Goal: Task Accomplishment & Management: Manage account settings

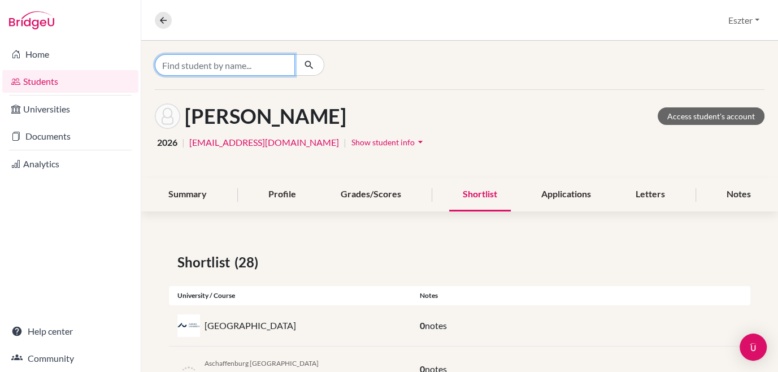
click at [268, 61] on input "Find student by name..." at bounding box center [225, 64] width 140 height 21
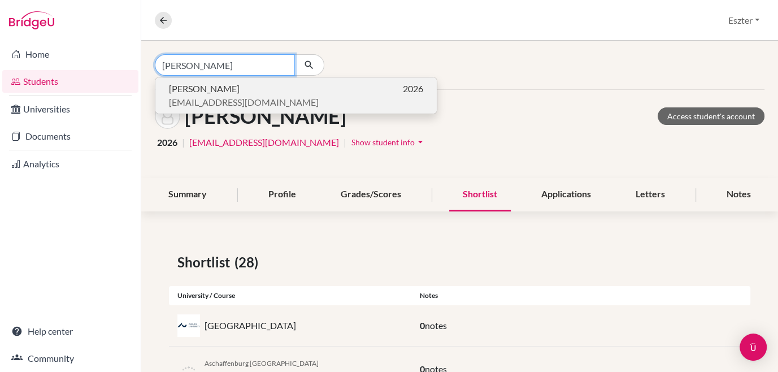
type input "[PERSON_NAME]"
click at [249, 95] on span "[EMAIL_ADDRESS][DOMAIN_NAME]" at bounding box center [244, 102] width 150 height 14
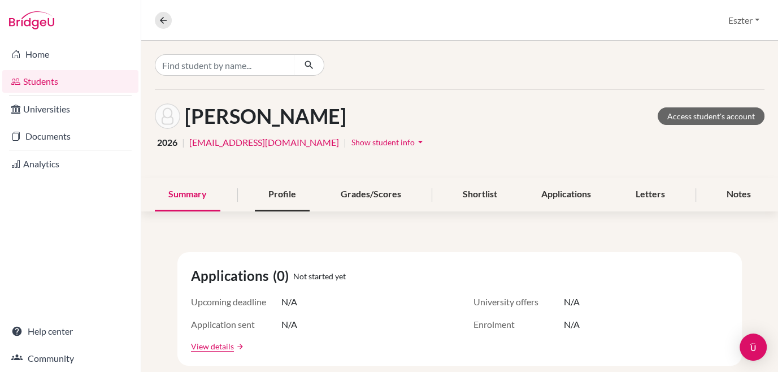
click at [270, 197] on div "Profile" at bounding box center [282, 194] width 55 height 33
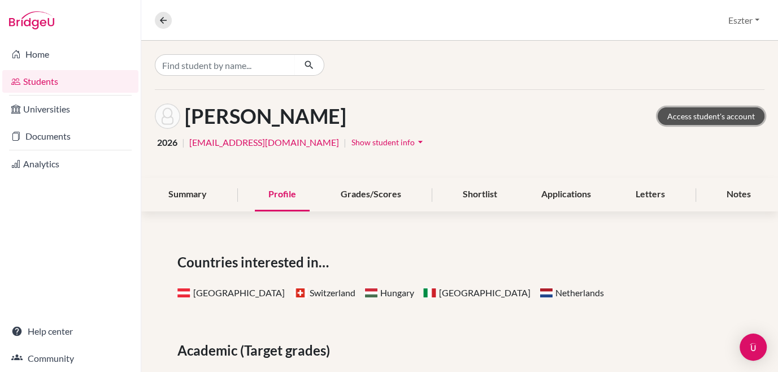
click at [674, 111] on link "Access student's account" at bounding box center [711, 116] width 107 height 18
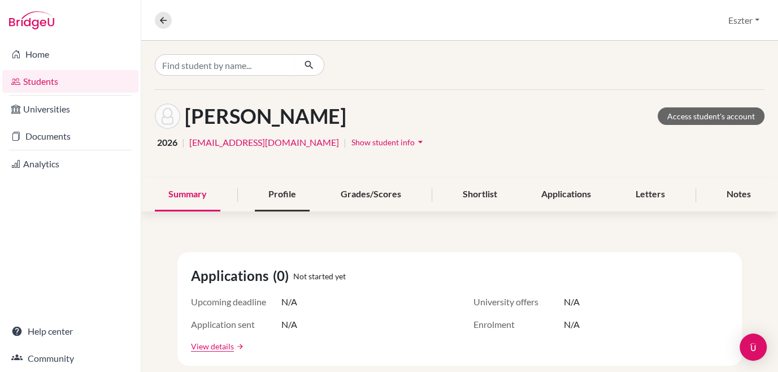
click at [279, 198] on div "Profile" at bounding box center [282, 194] width 55 height 33
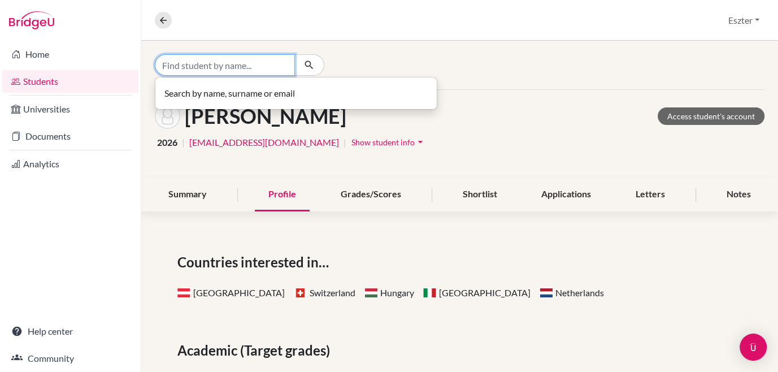
click at [250, 66] on input "Find student by name..." at bounding box center [225, 64] width 140 height 21
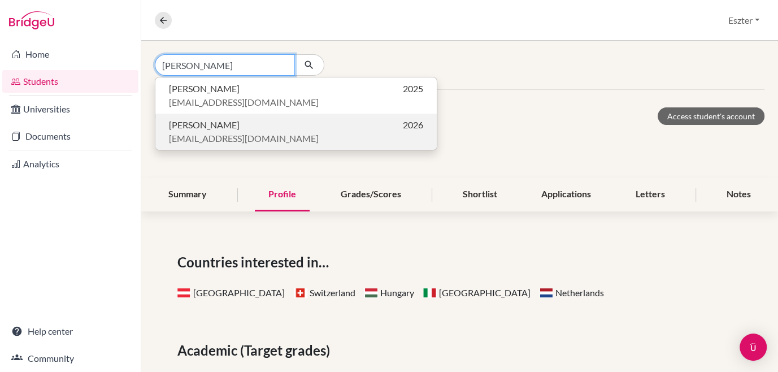
type input "[PERSON_NAME]"
click at [207, 133] on span "[EMAIL_ADDRESS][DOMAIN_NAME]" at bounding box center [244, 139] width 150 height 14
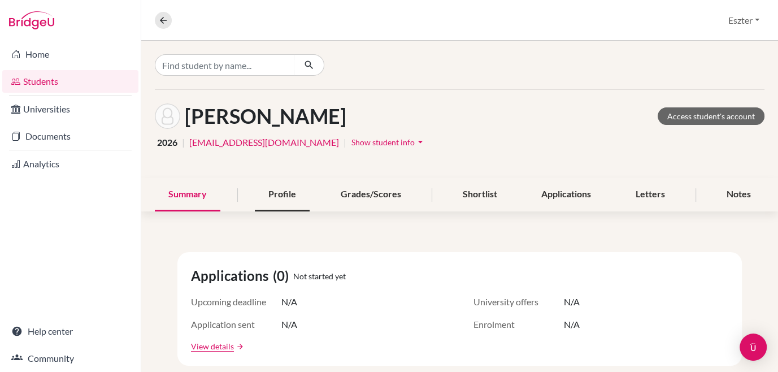
click at [271, 200] on div "Profile" at bounding box center [282, 194] width 55 height 33
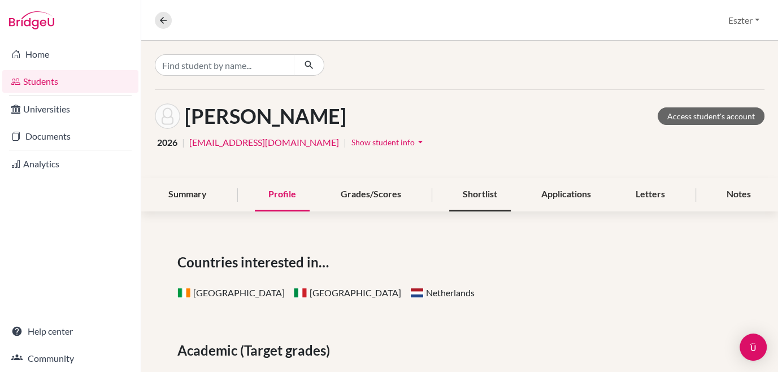
click at [471, 195] on div "Shortlist" at bounding box center [480, 194] width 62 height 33
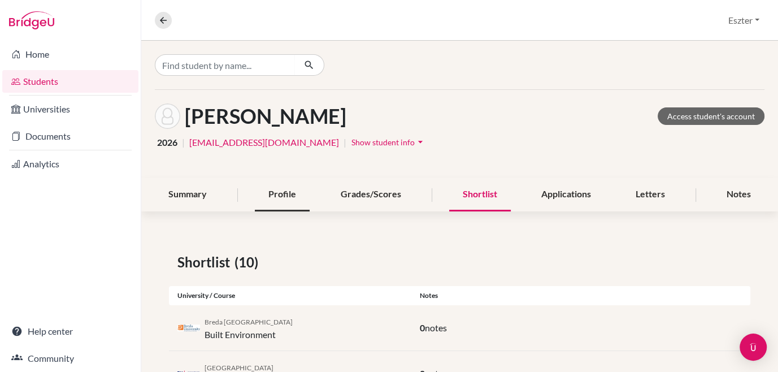
click at [273, 188] on div "Profile" at bounding box center [282, 194] width 55 height 33
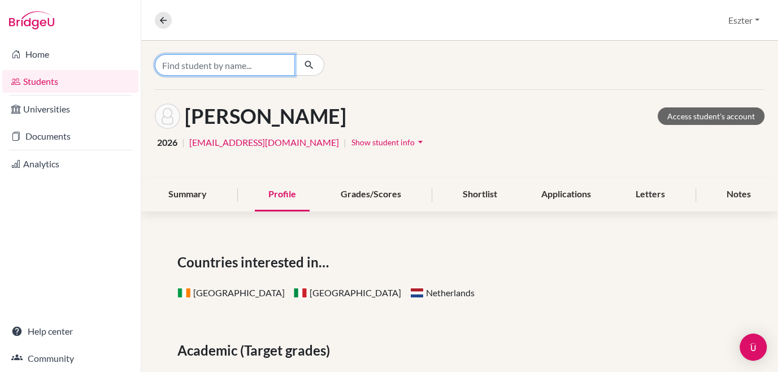
click at [259, 64] on input "Find student by name..." at bounding box center [225, 64] width 140 height 21
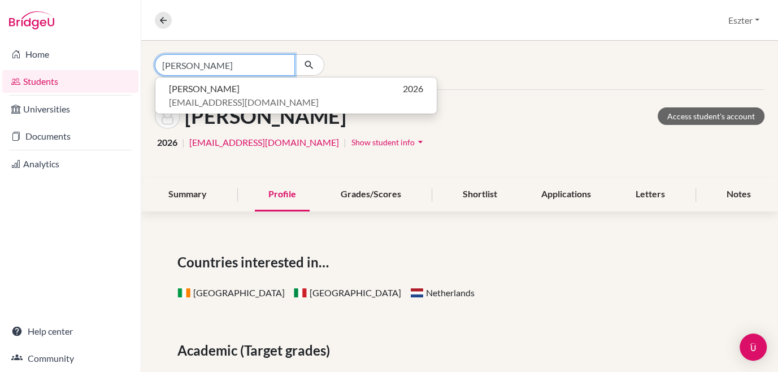
type input "[PERSON_NAME]"
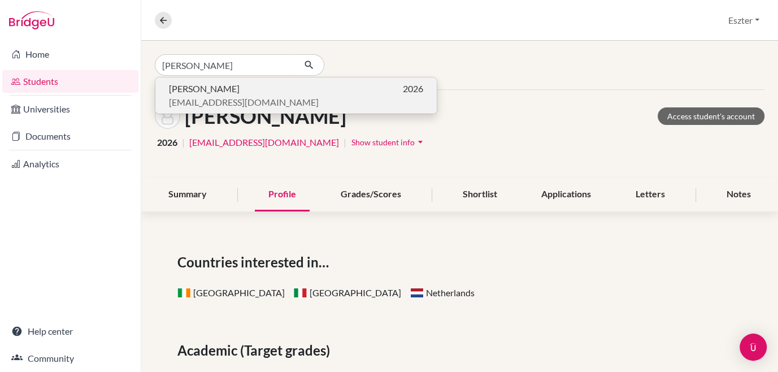
click at [209, 89] on span "[PERSON_NAME]" at bounding box center [204, 89] width 71 height 14
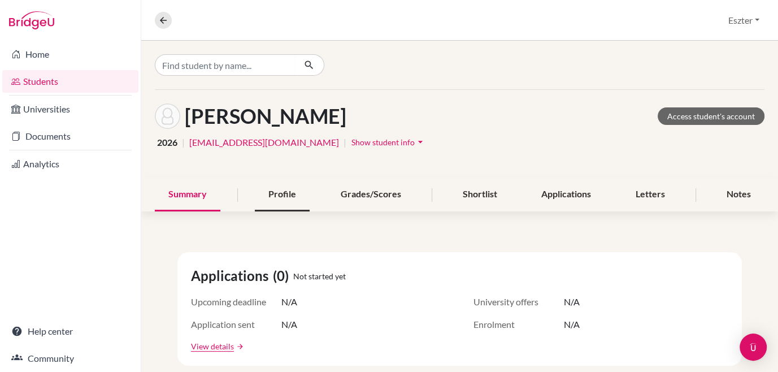
click at [286, 189] on div "Profile" at bounding box center [282, 194] width 55 height 33
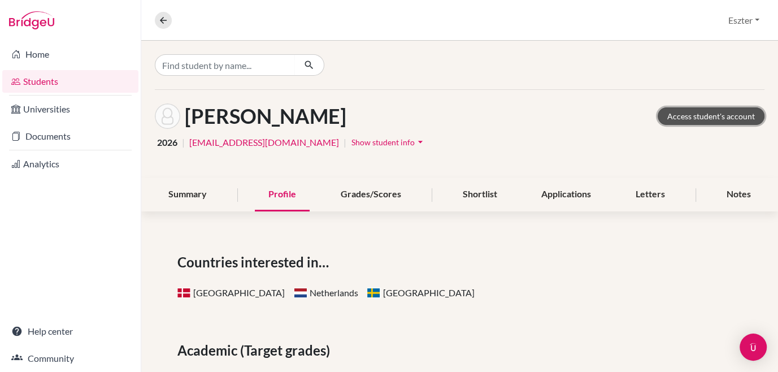
click at [704, 113] on link "Access student's account" at bounding box center [711, 116] width 107 height 18
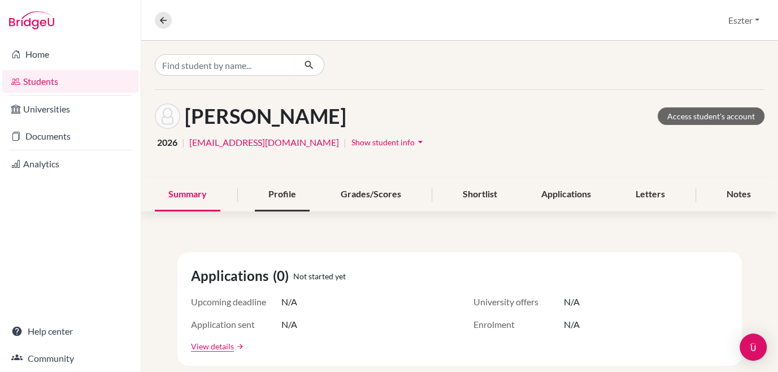
click at [281, 194] on div "Profile" at bounding box center [282, 194] width 55 height 33
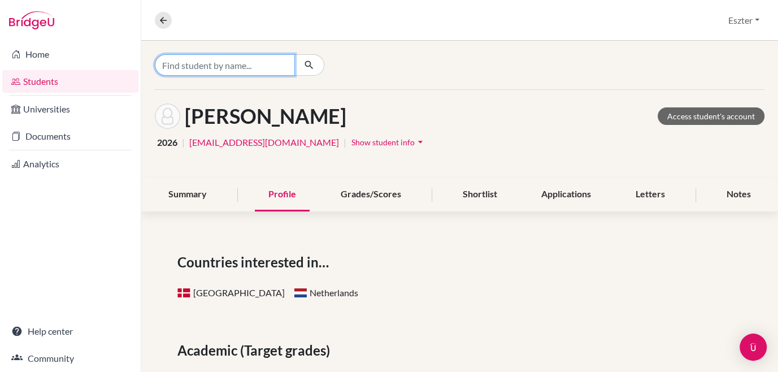
click at [229, 66] on input "Find student by name..." at bounding box center [225, 64] width 140 height 21
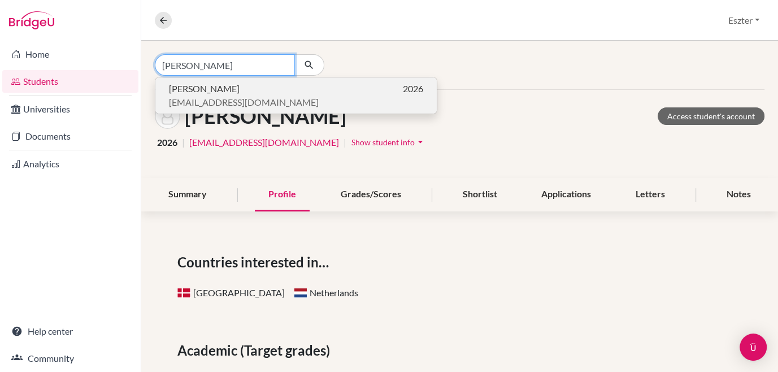
type input "tóth m"
click at [211, 92] on p "Máté Tóth 2026" at bounding box center [296, 89] width 254 height 14
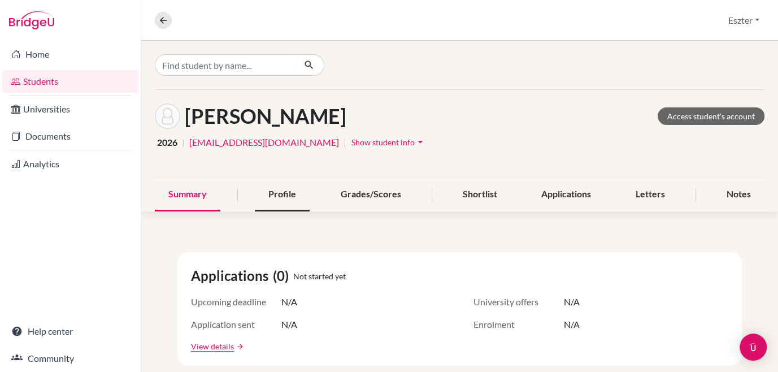
click at [285, 192] on div "Profile" at bounding box center [282, 194] width 55 height 33
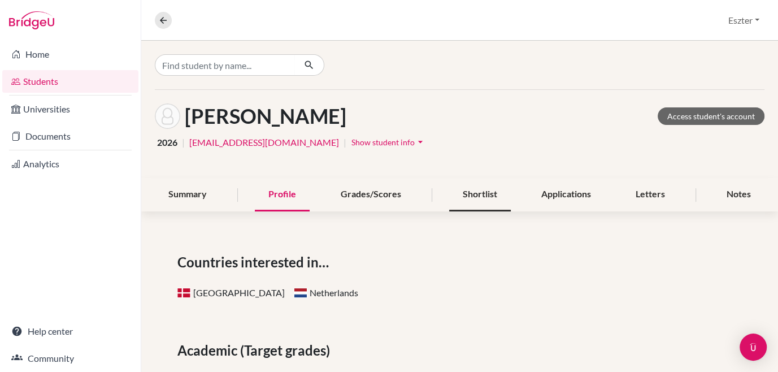
click at [473, 191] on div "Shortlist" at bounding box center [480, 194] width 62 height 33
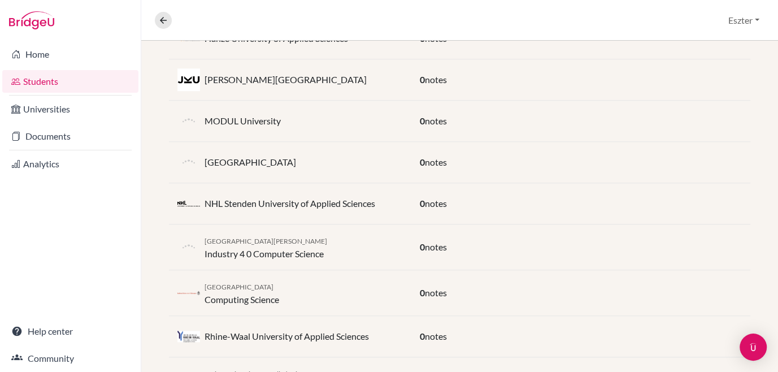
scroll to position [681, 0]
click at [441, 270] on div "Radboud University Computing Science 0 notes" at bounding box center [459, 293] width 581 height 46
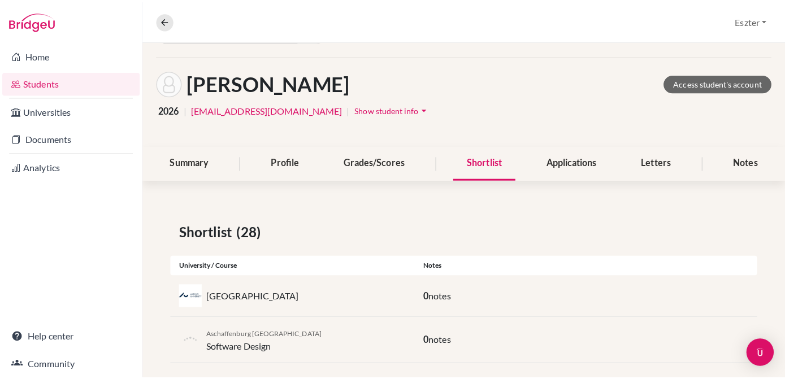
scroll to position [0, 0]
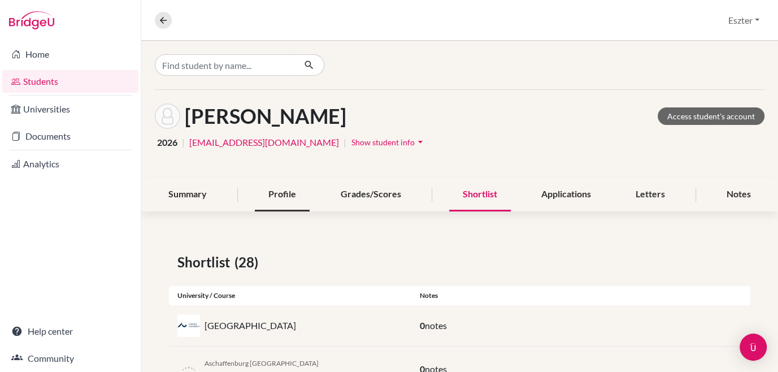
click at [274, 198] on div "Profile" at bounding box center [282, 194] width 55 height 33
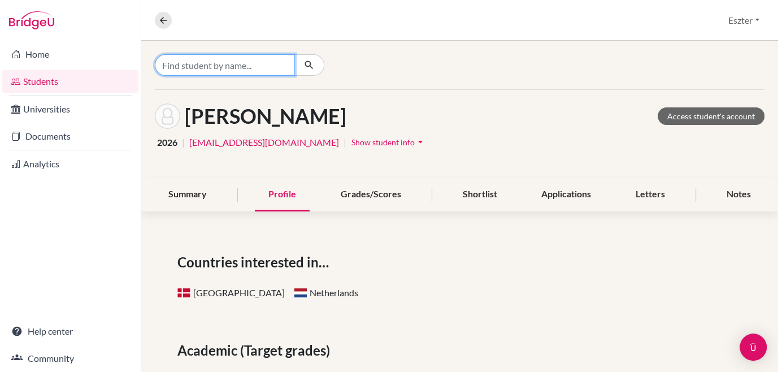
click at [283, 62] on input "Find student by name..." at bounding box center [225, 64] width 140 height 21
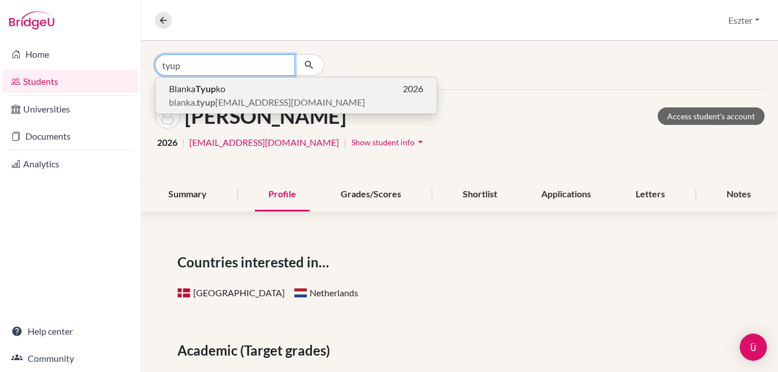
type input "tyup"
click at [262, 92] on p "Blanka Tyup ko 2026" at bounding box center [296, 89] width 254 height 14
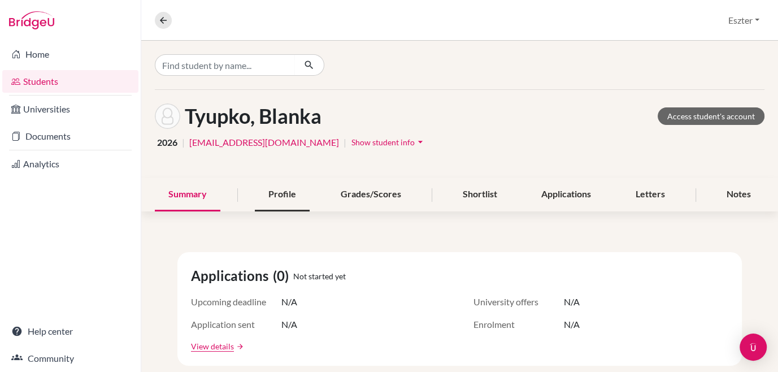
click at [287, 191] on div "Profile" at bounding box center [282, 194] width 55 height 33
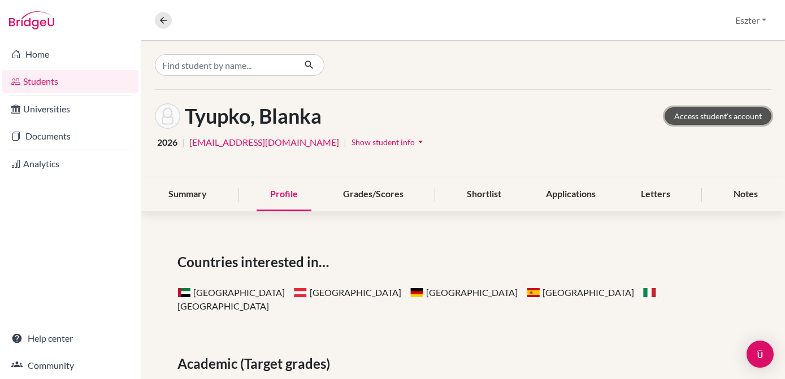
click at [688, 112] on link "Access student's account" at bounding box center [717, 116] width 107 height 18
